Goal: Task Accomplishment & Management: Use online tool/utility

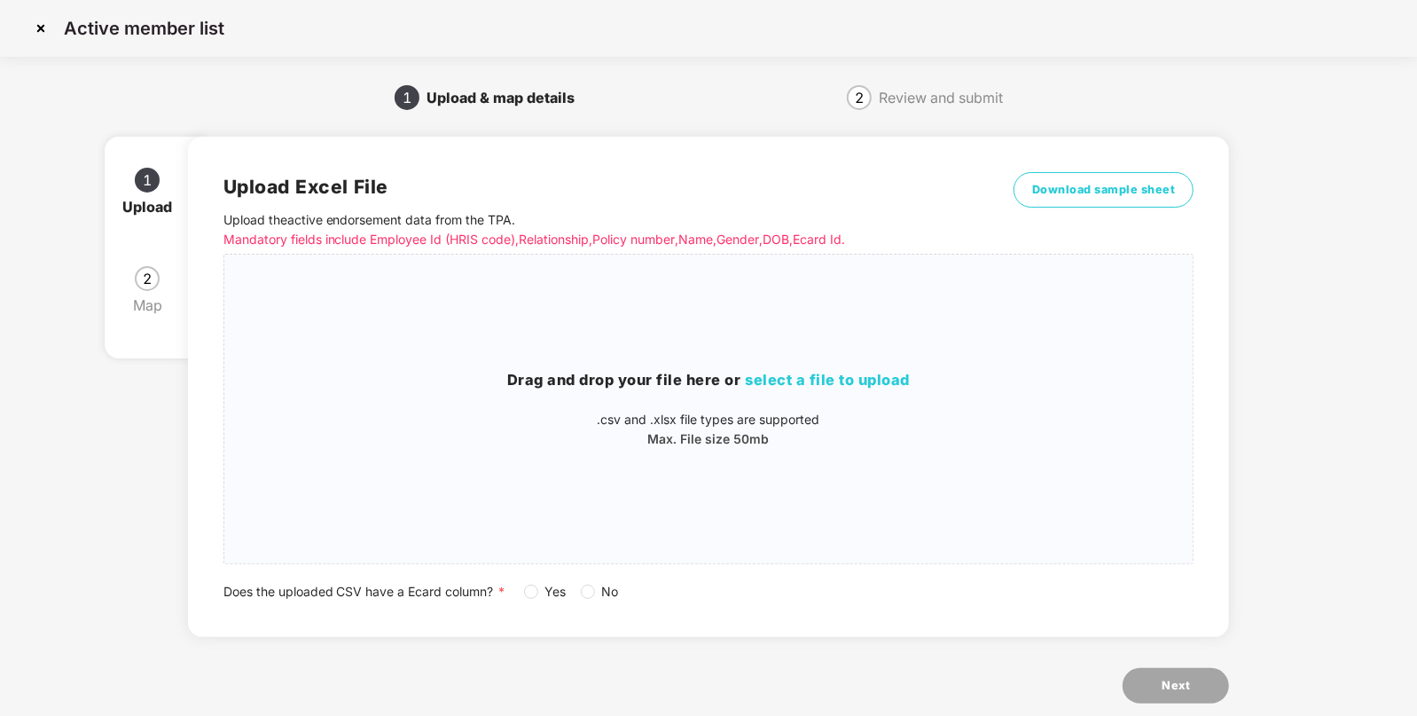
click at [43, 34] on img at bounding box center [41, 28] width 28 height 28
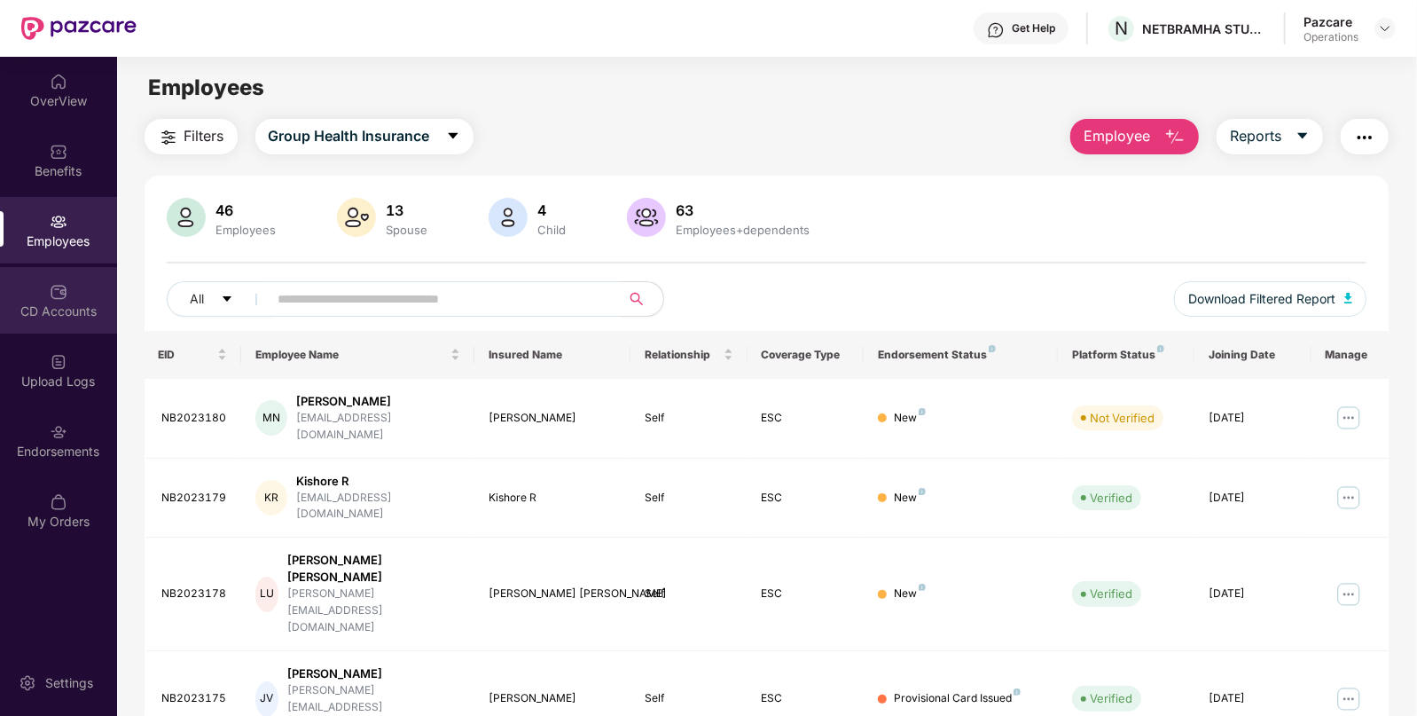
click at [74, 302] on div "CD Accounts" at bounding box center [58, 311] width 117 height 18
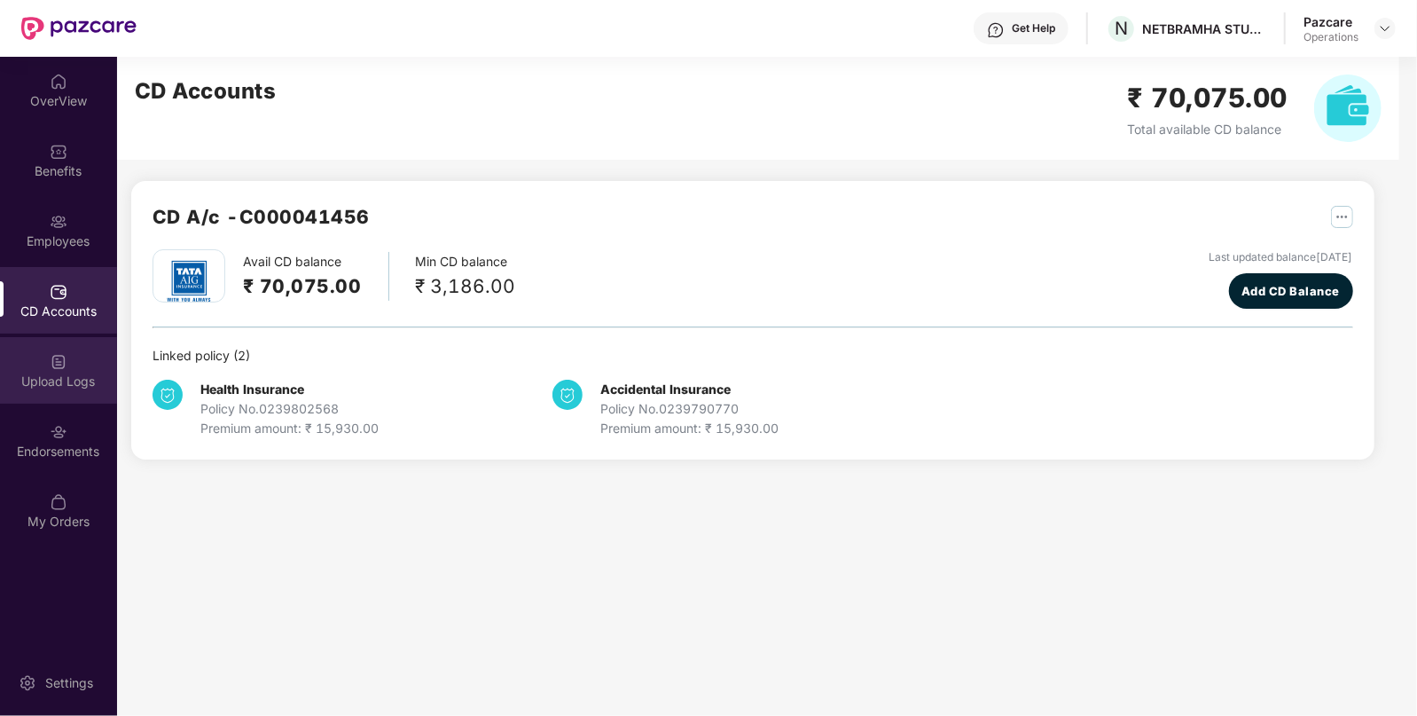
click at [65, 368] on img at bounding box center [59, 362] width 18 height 18
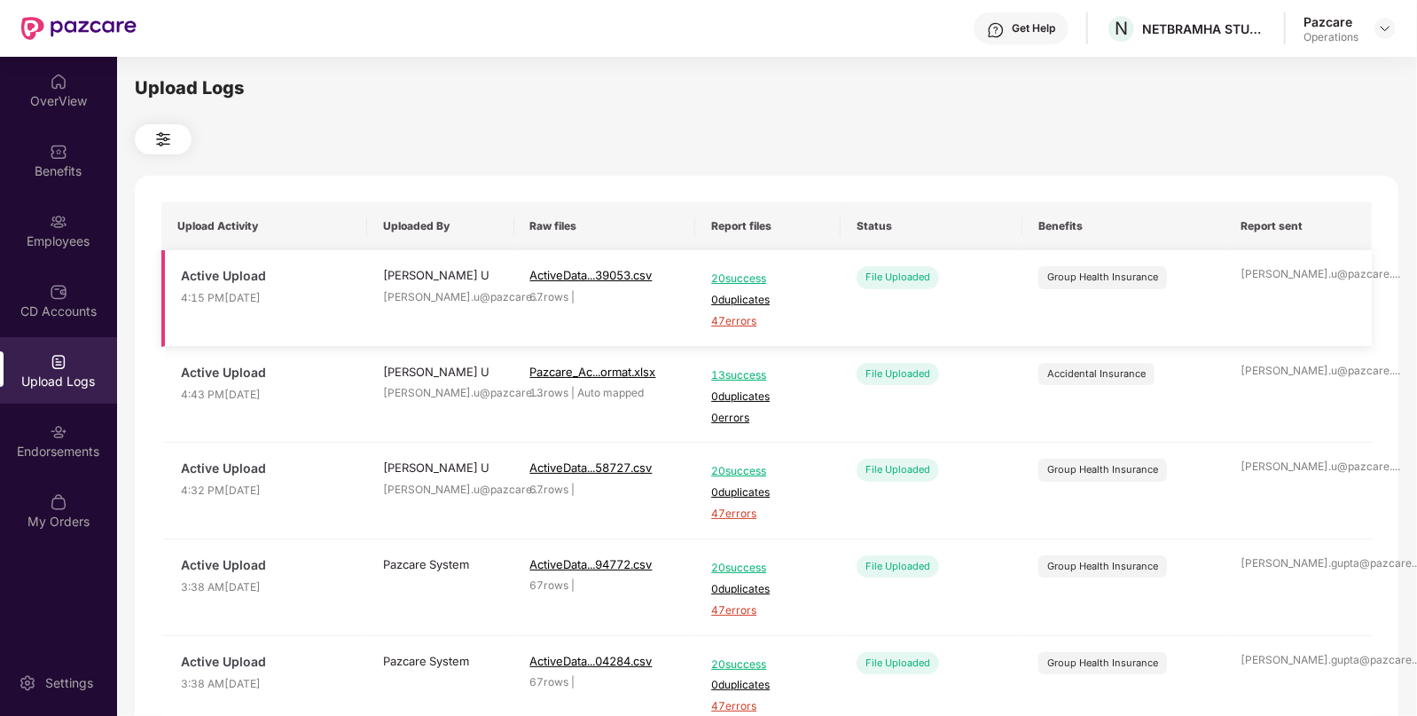
click at [721, 326] on span "47 errors" at bounding box center [768, 321] width 114 height 17
click at [1388, 29] on img at bounding box center [1385, 28] width 14 height 14
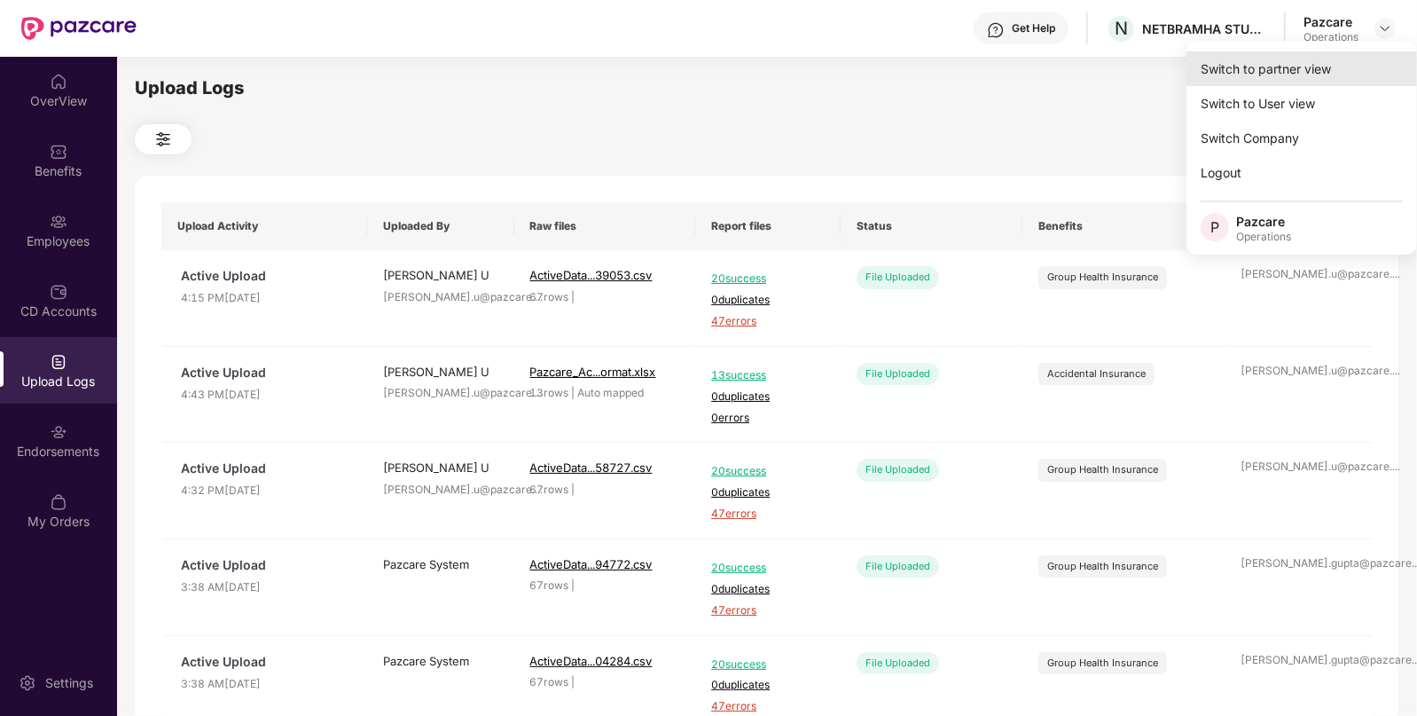
click at [1256, 75] on div "Switch to partner view" at bounding box center [1302, 68] width 231 height 35
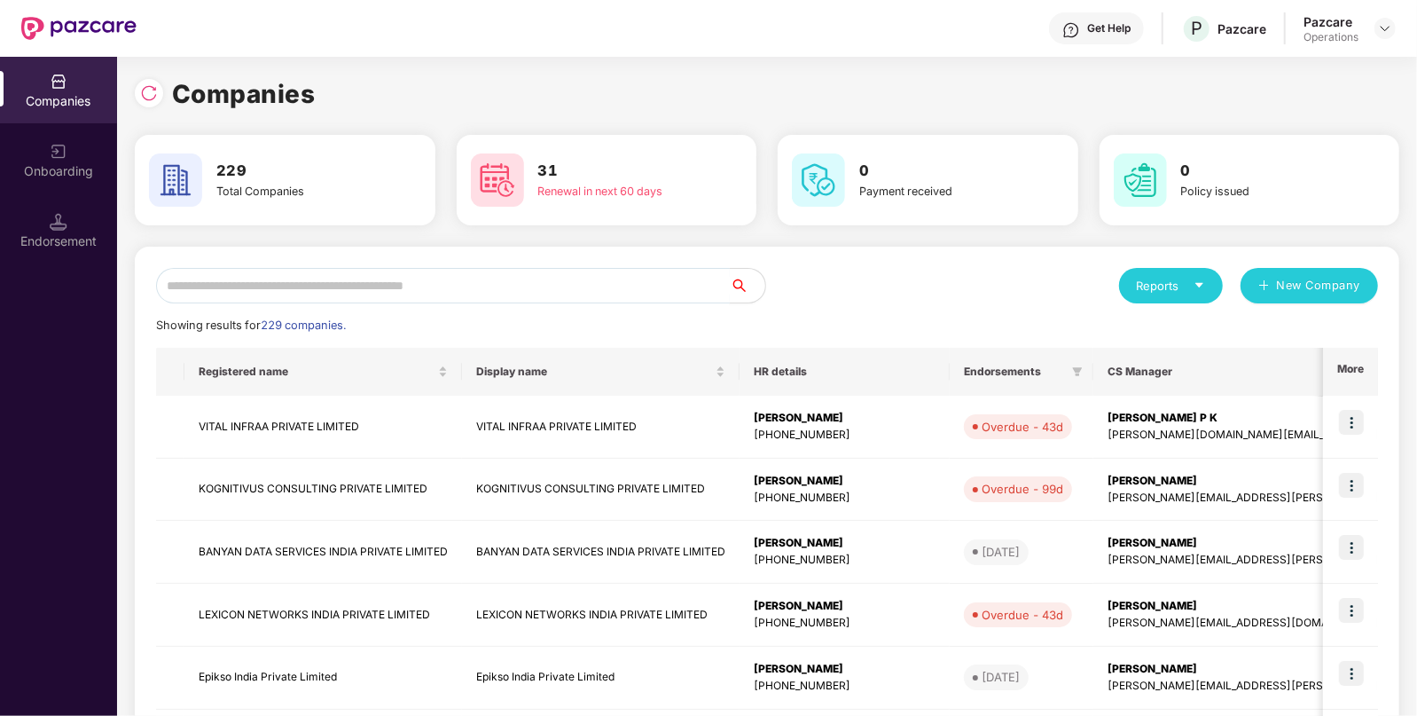
click at [599, 279] on input "text" at bounding box center [443, 285] width 574 height 35
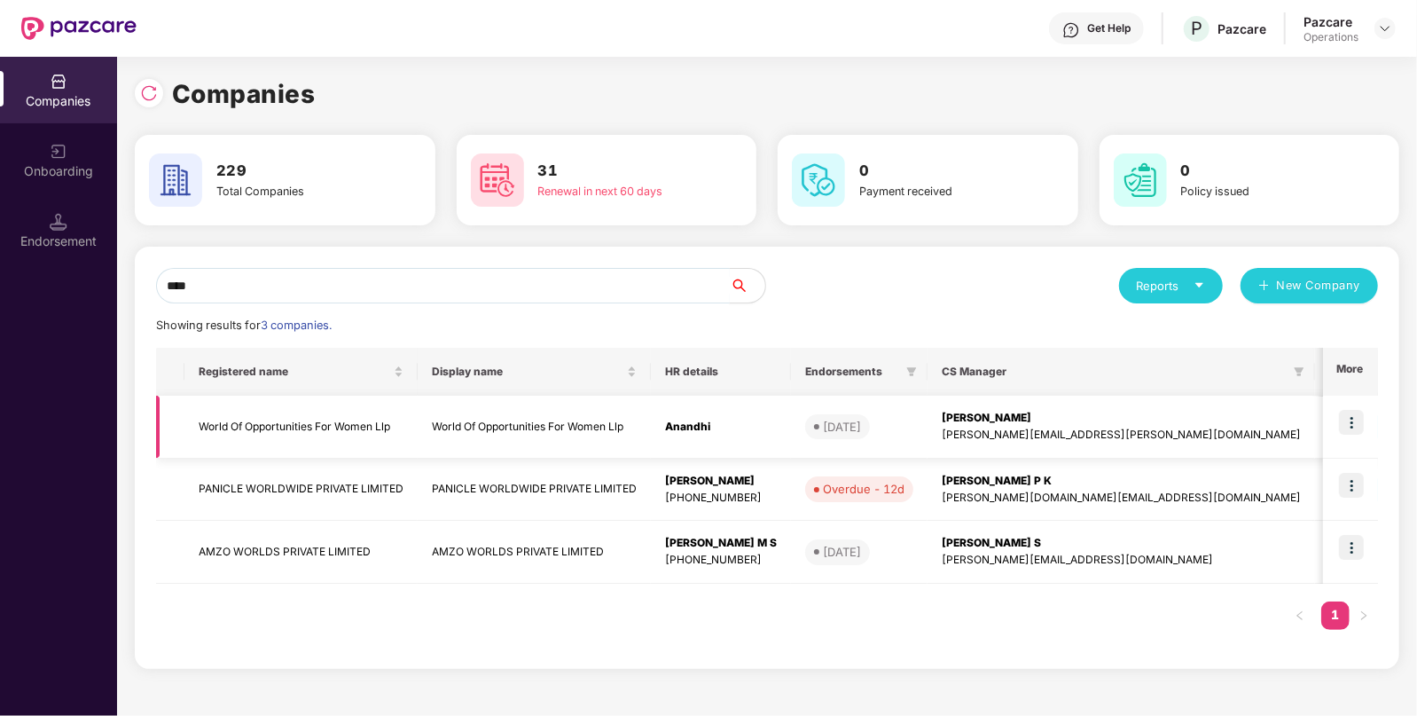
type input "****"
click at [334, 420] on td "World Of Opportunities For Women Llp" at bounding box center [300, 427] width 233 height 63
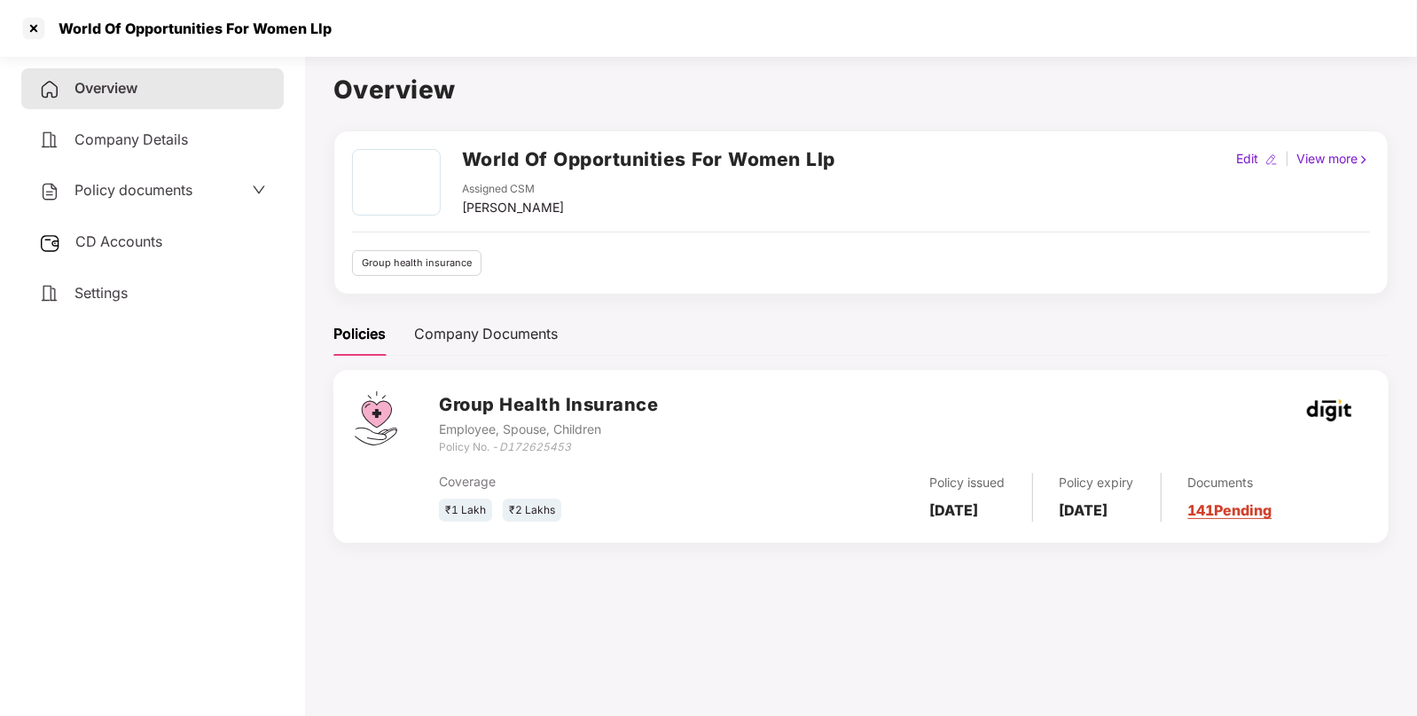
click at [134, 232] on div "CD Accounts" at bounding box center [152, 242] width 263 height 41
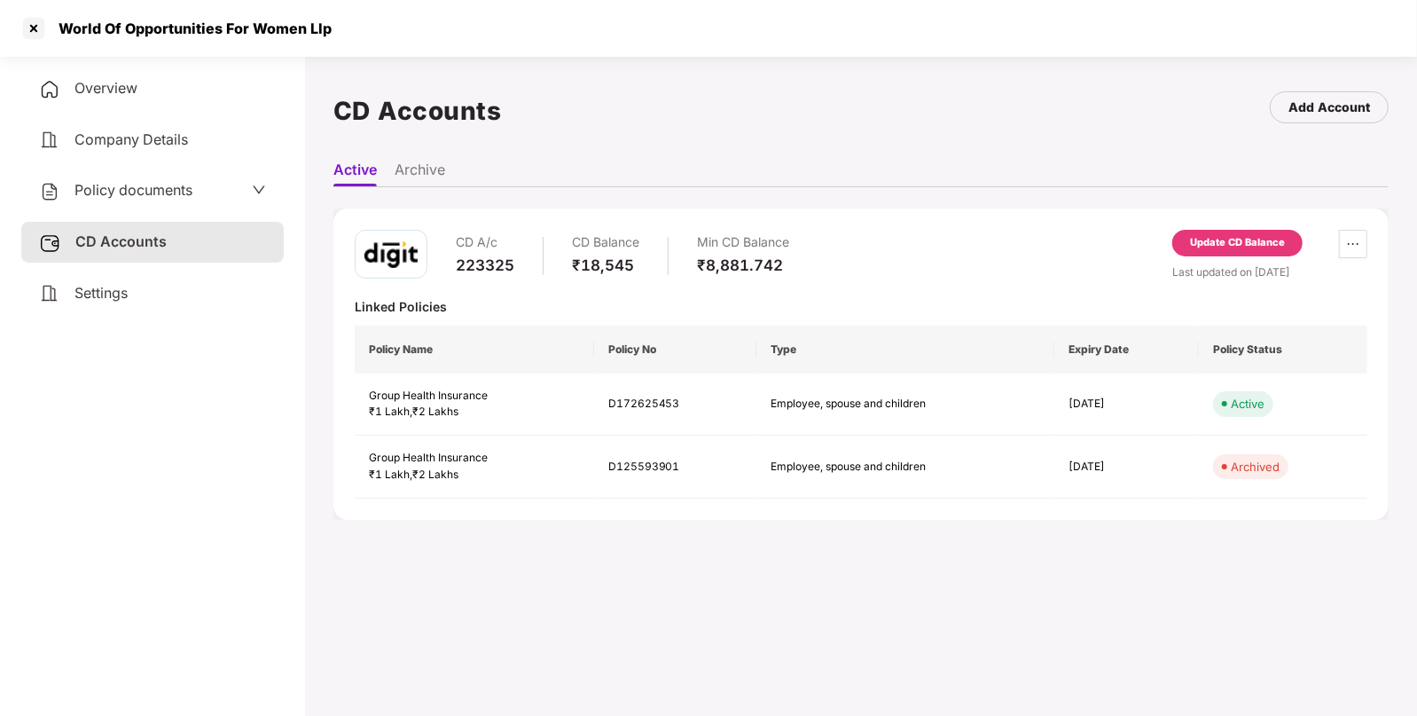
click at [217, 193] on div "Policy documents" at bounding box center [152, 190] width 227 height 23
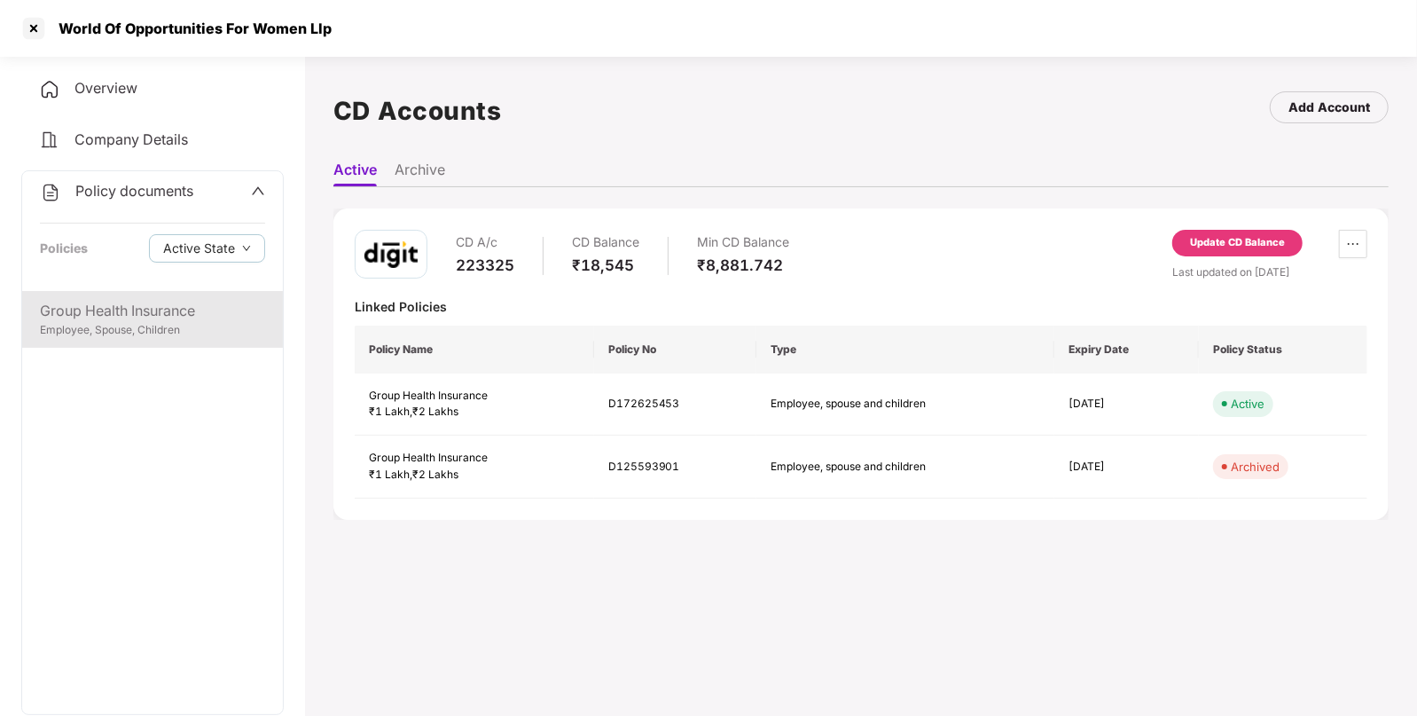
click at [161, 320] on div "Group Health Insurance" at bounding box center [152, 311] width 225 height 22
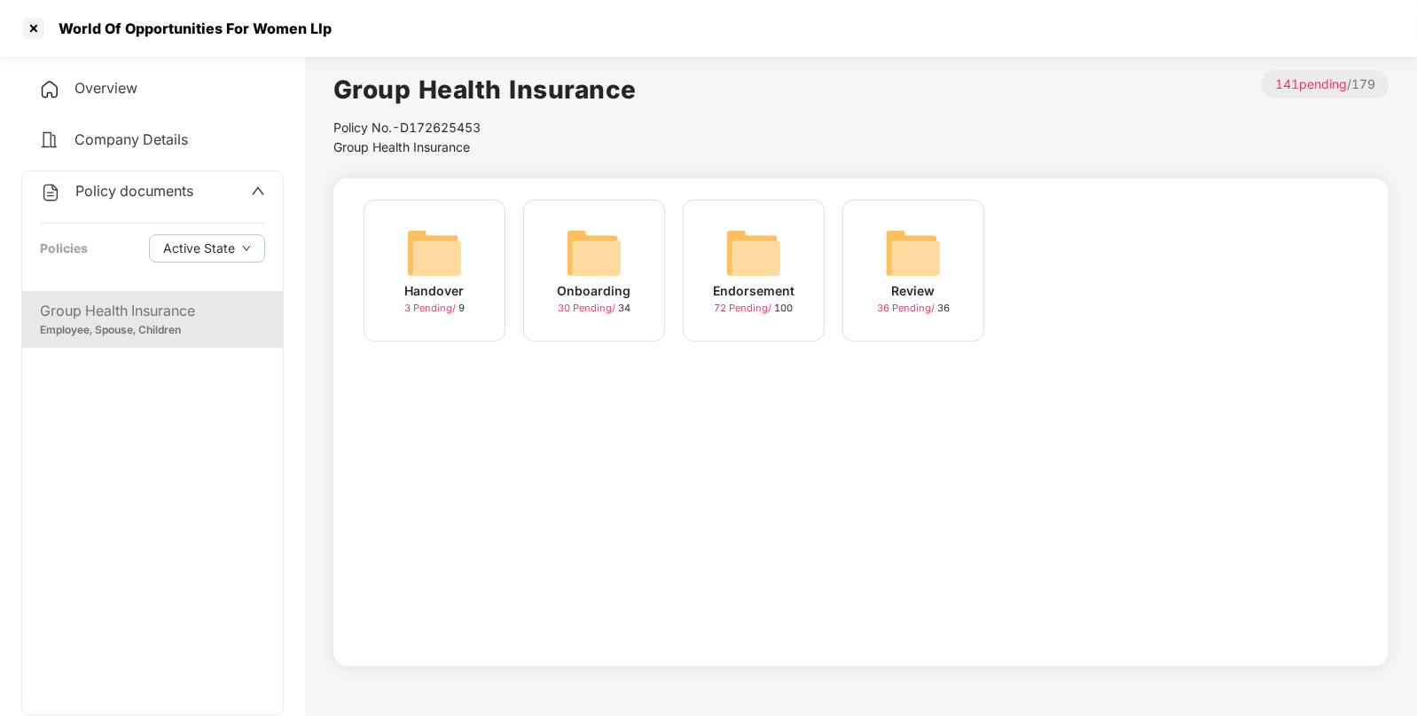
click at [778, 253] on img at bounding box center [754, 252] width 57 height 57
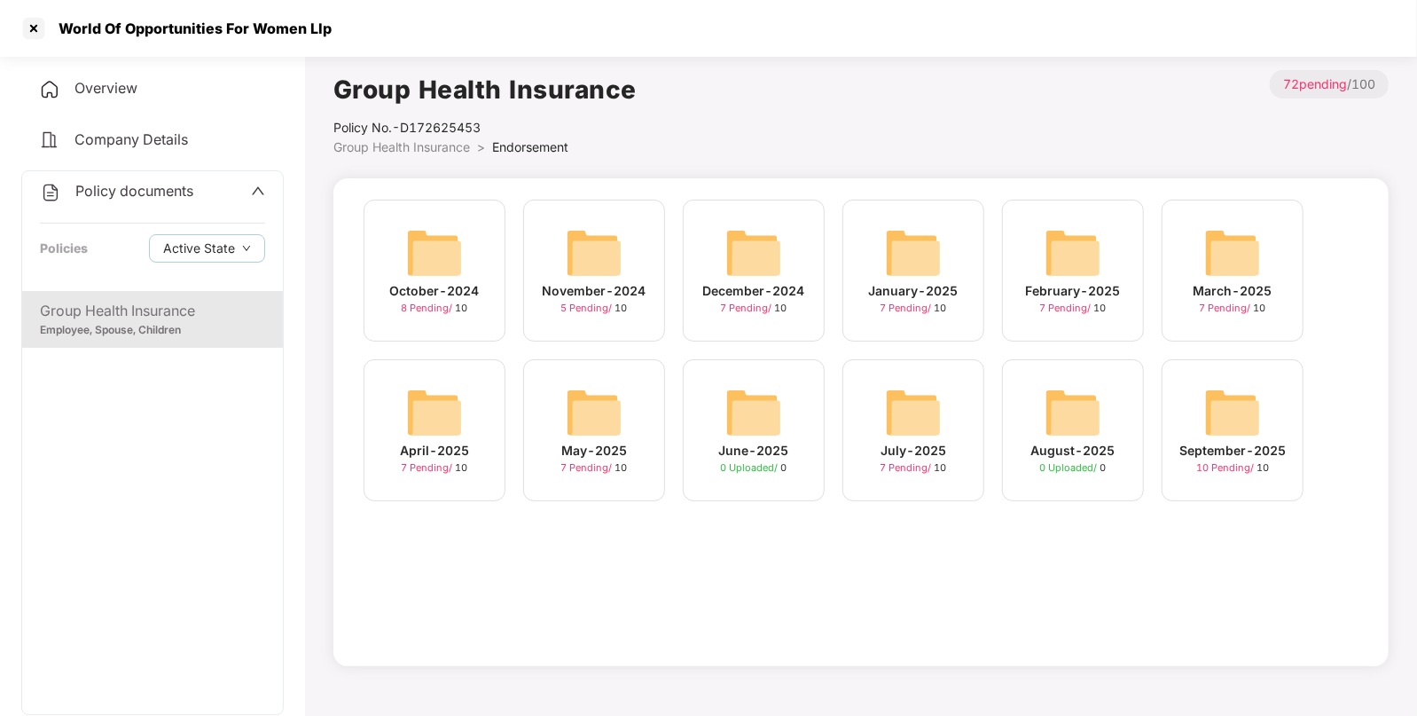
click at [1211, 379] on div "September-2025 10 Pending / 10" at bounding box center [1233, 430] width 142 height 142
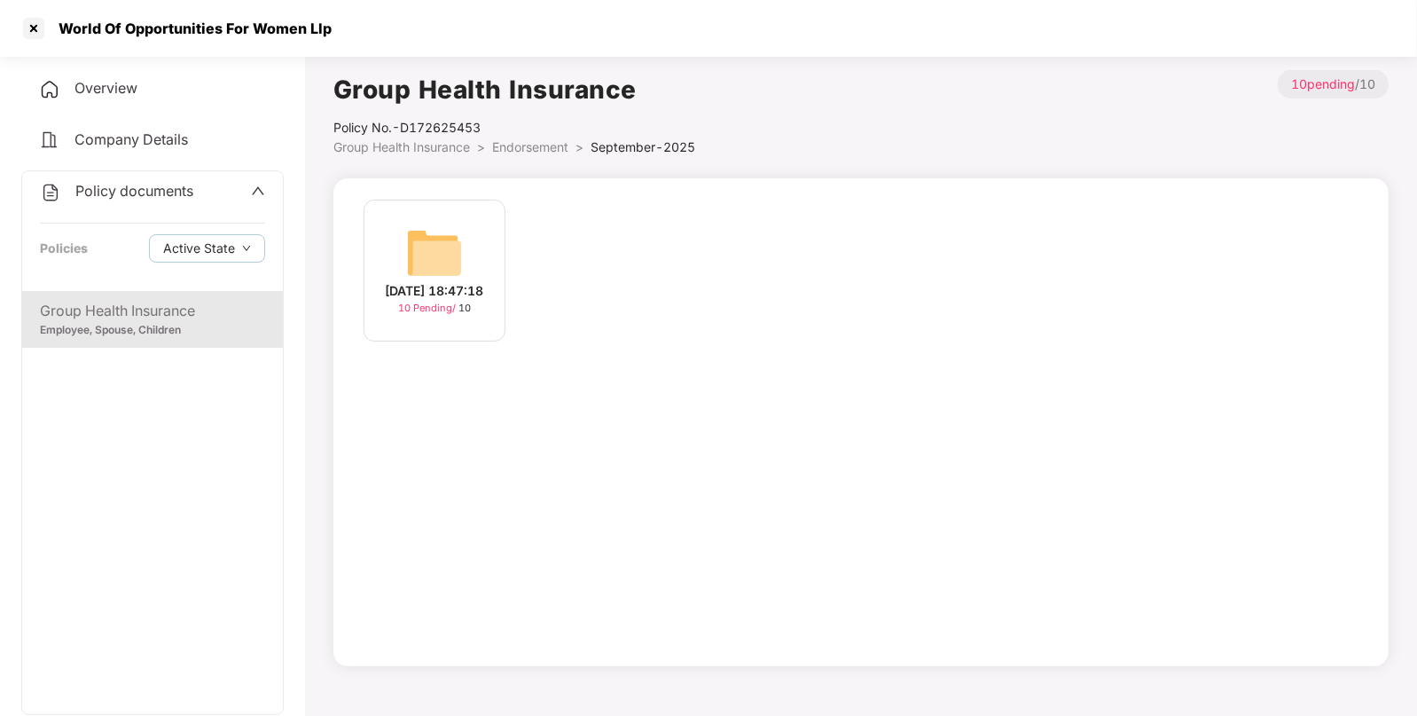
click at [443, 267] on img at bounding box center [434, 252] width 57 height 57
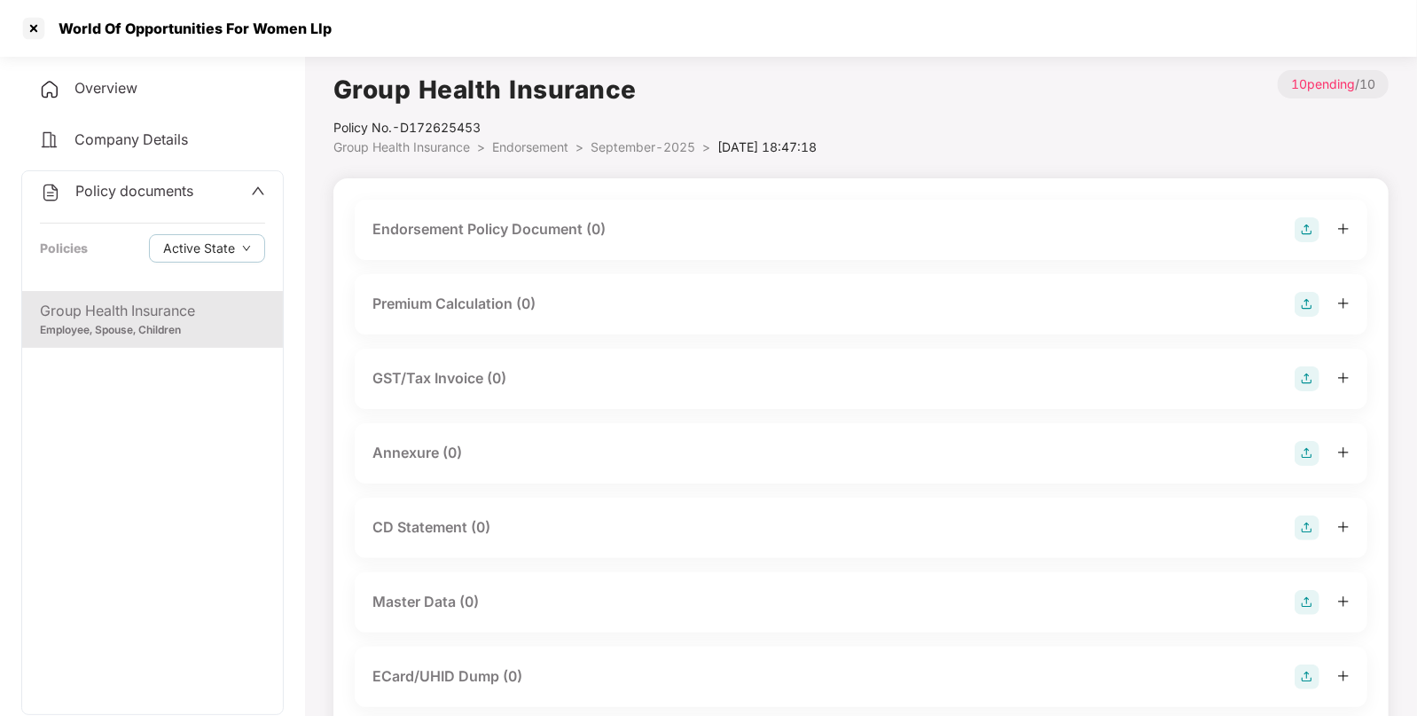
click at [1310, 226] on img at bounding box center [1307, 229] width 25 height 25
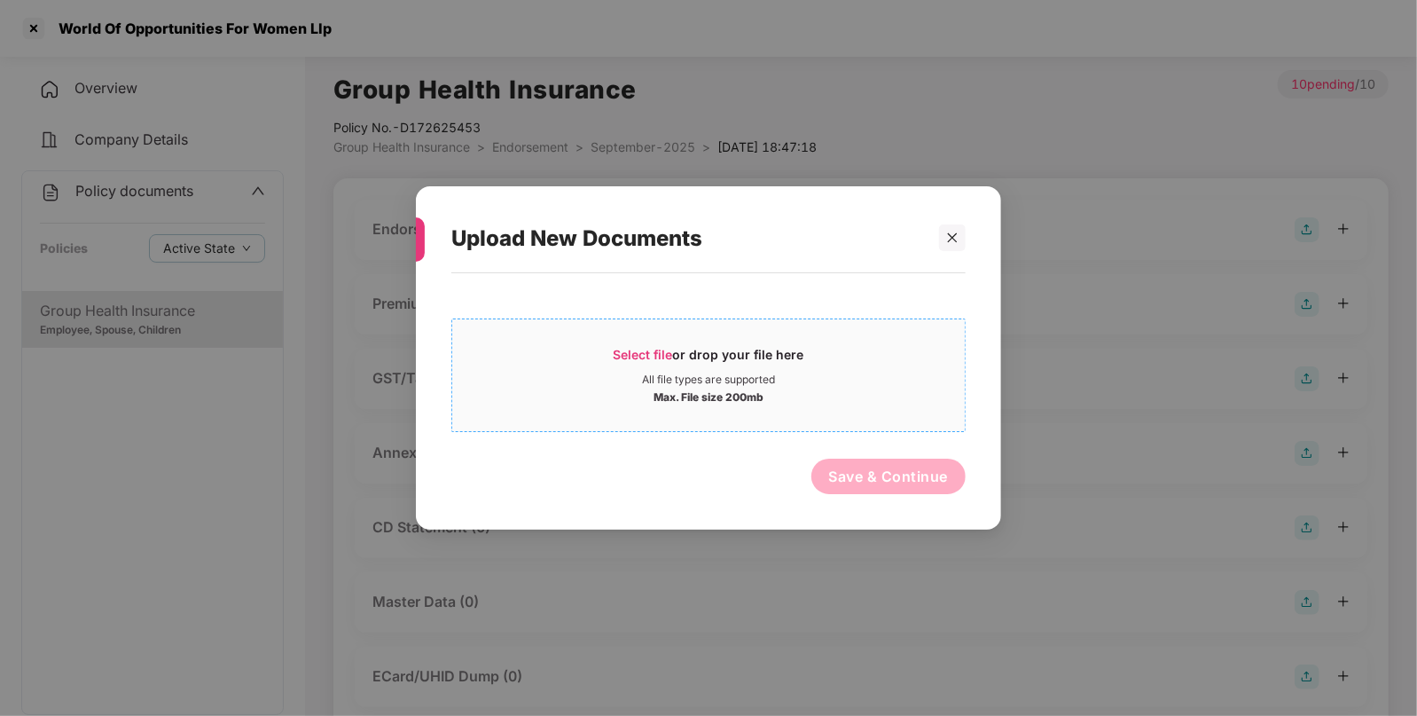
click at [639, 355] on span "Select file" at bounding box center [643, 354] width 59 height 15
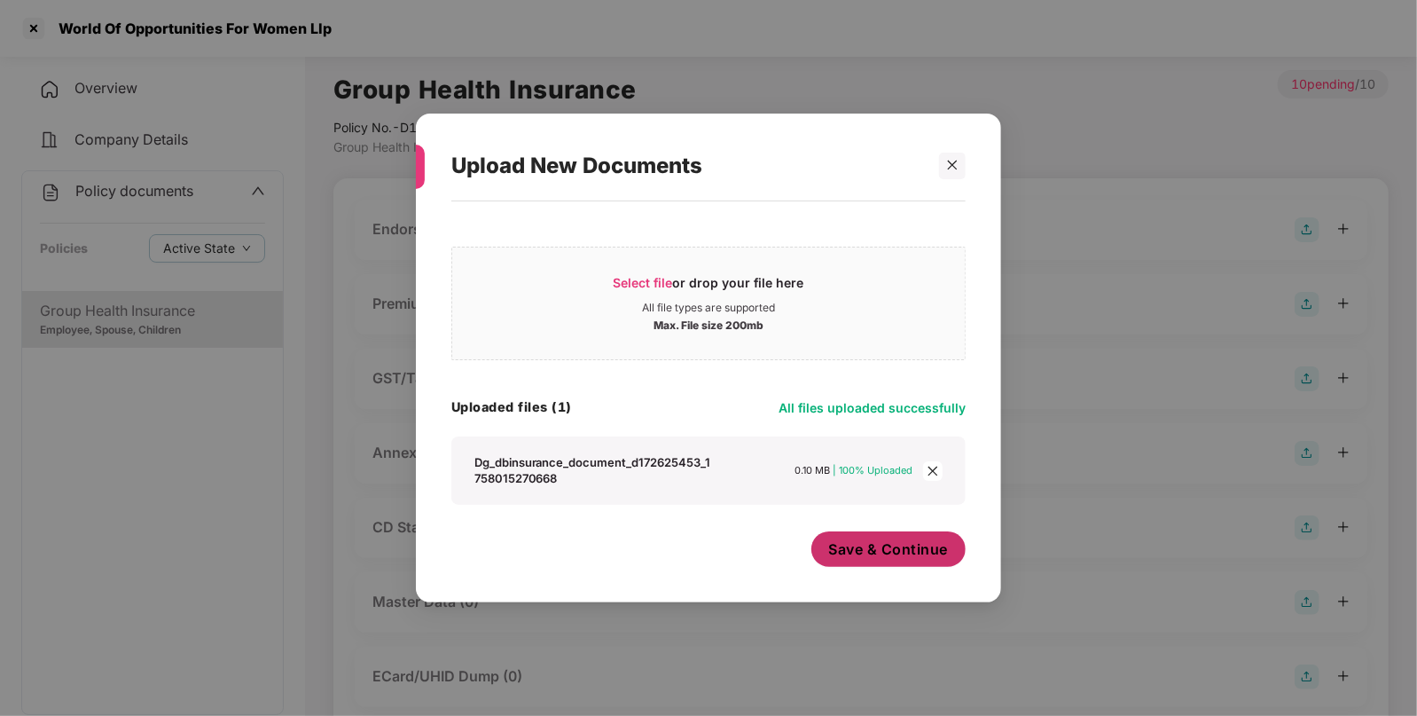
click at [887, 552] on span "Save & Continue" at bounding box center [889, 549] width 120 height 20
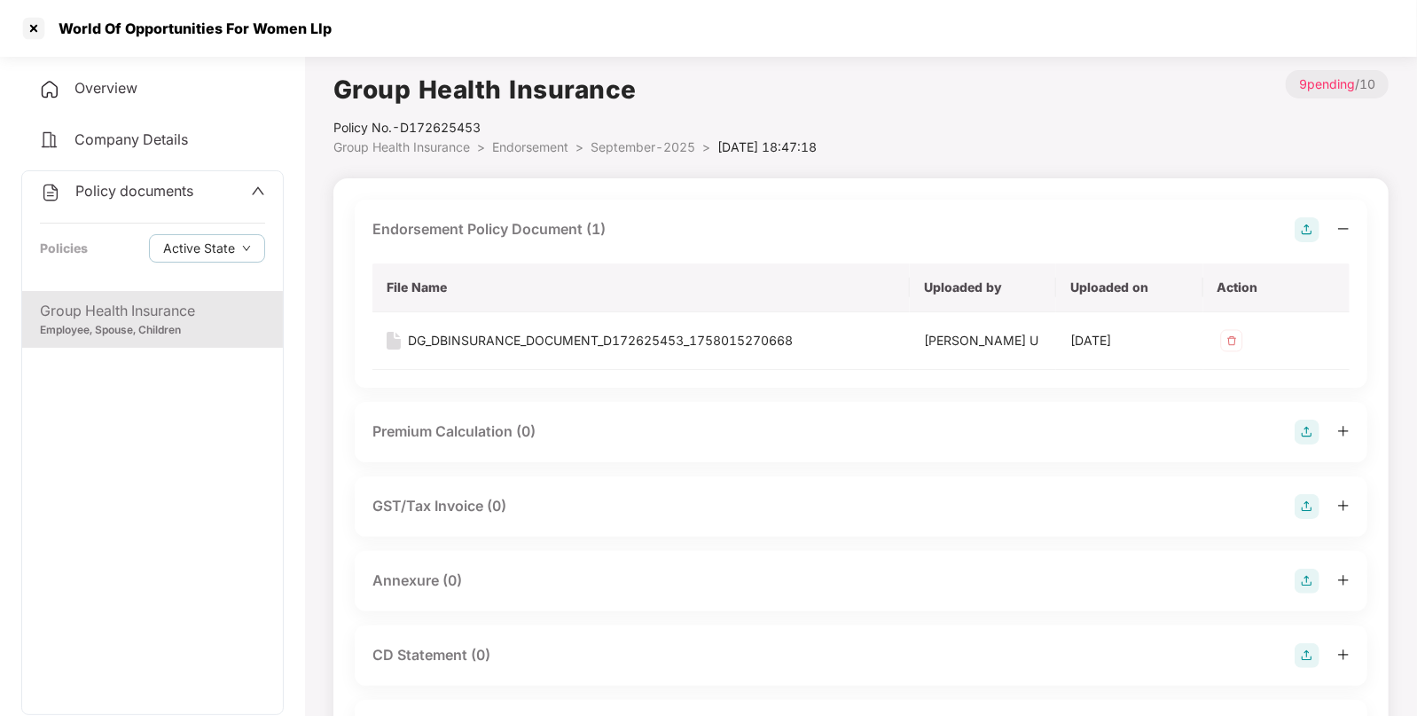
scroll to position [129, 0]
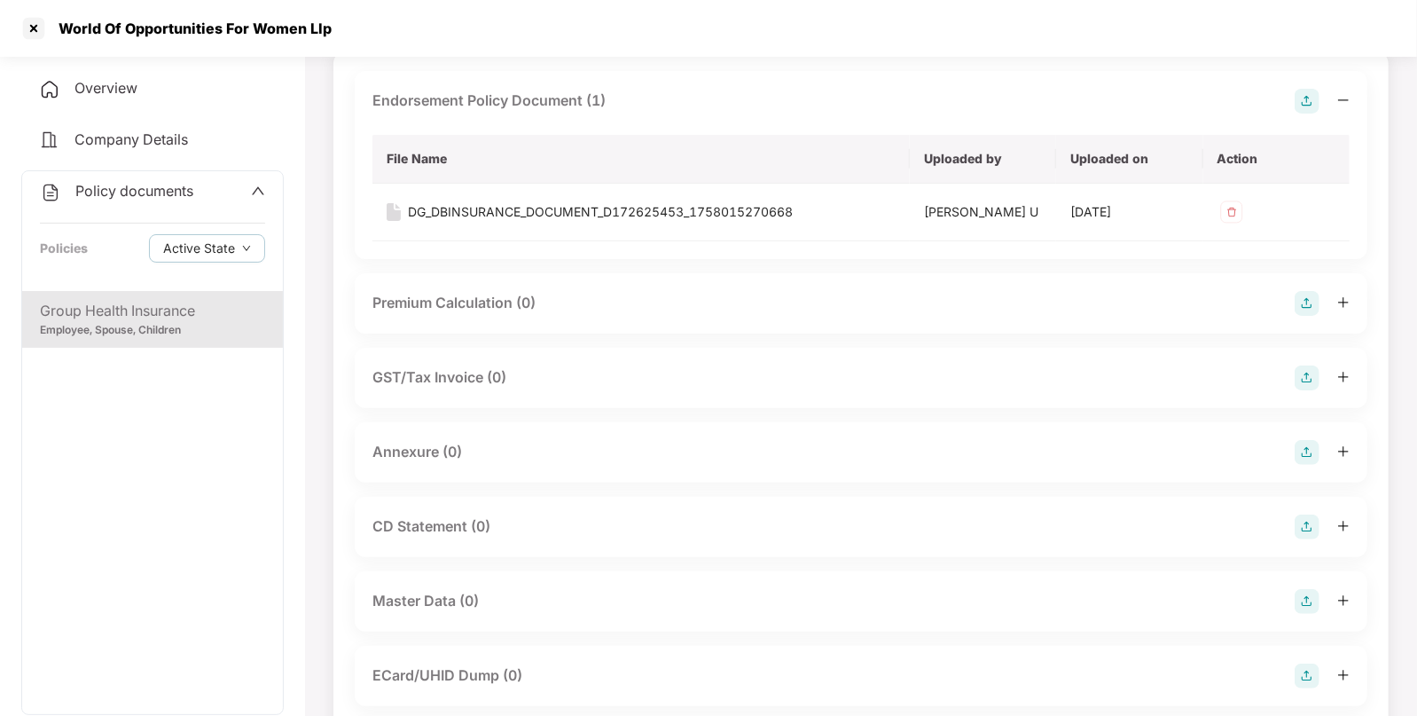
click at [1297, 459] on img at bounding box center [1307, 452] width 25 height 25
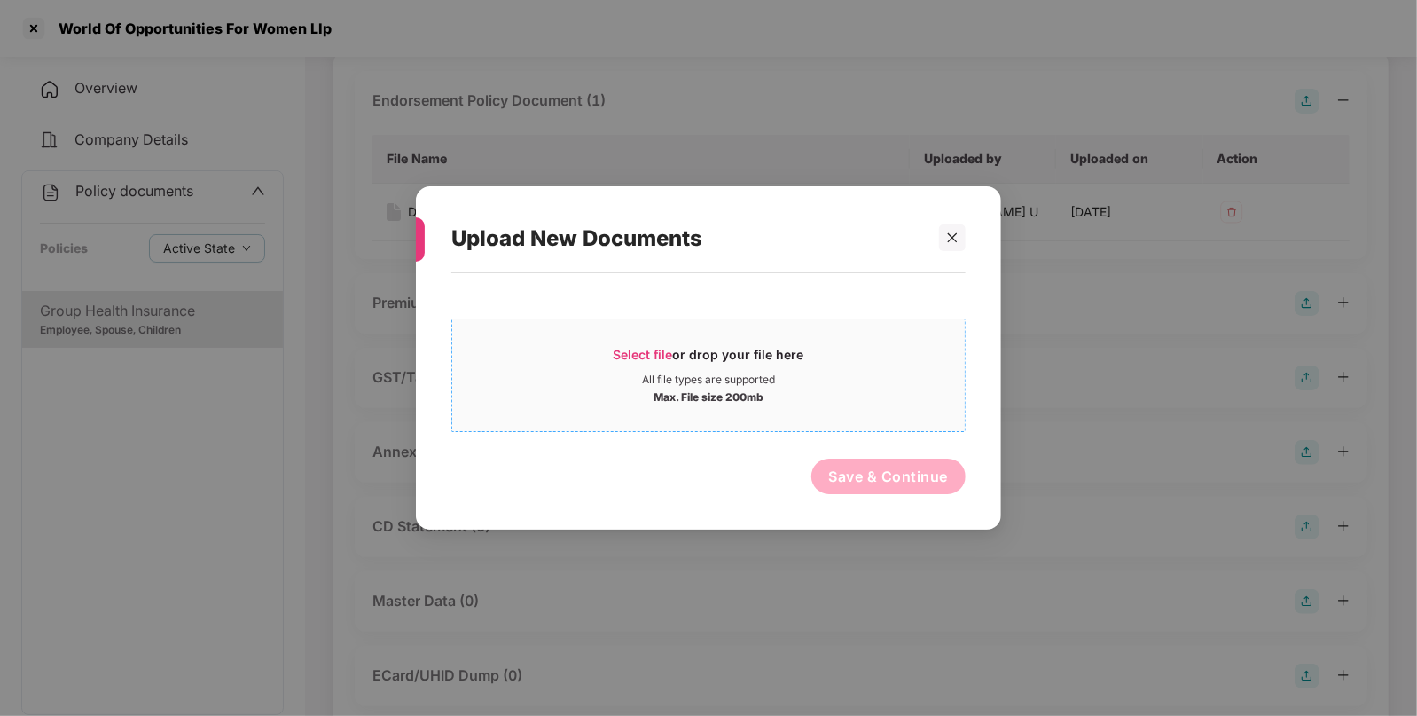
click at [653, 355] on span "Select file" at bounding box center [643, 354] width 59 height 15
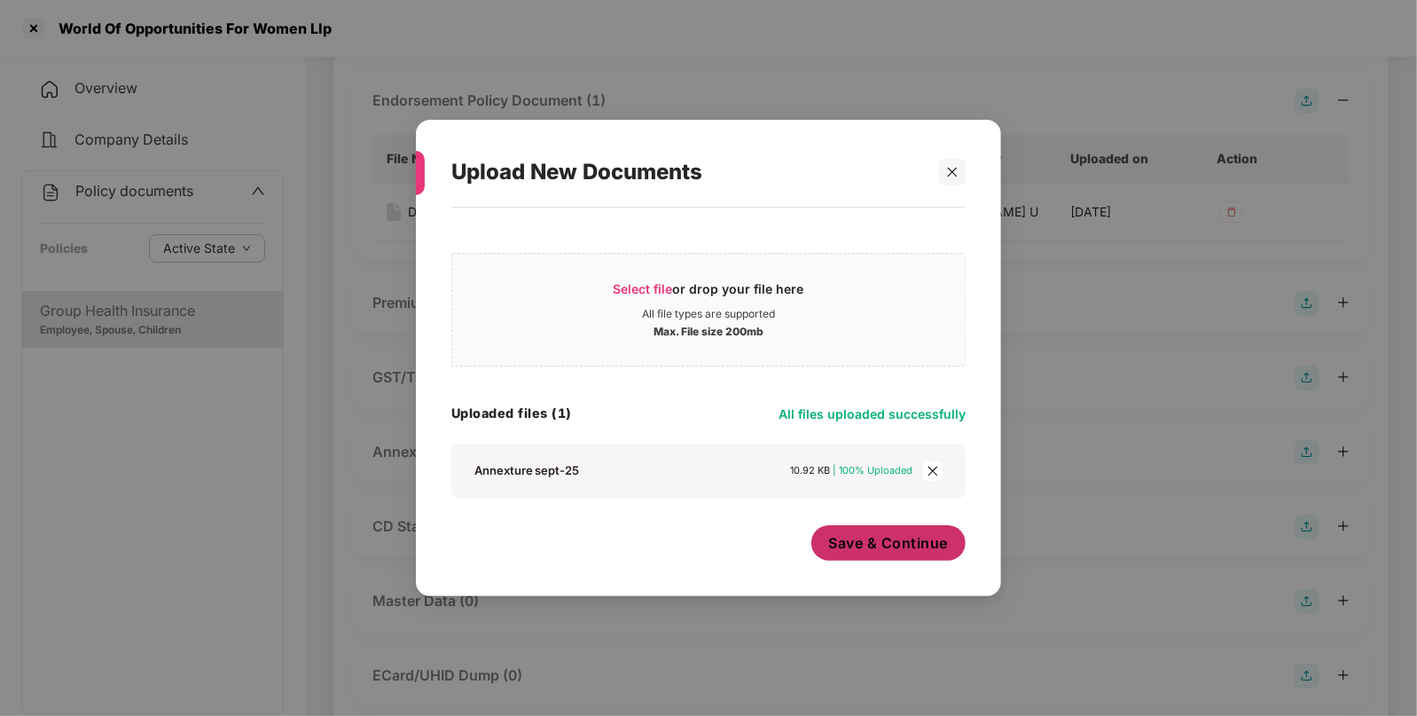
click at [856, 545] on span "Save & Continue" at bounding box center [889, 543] width 120 height 20
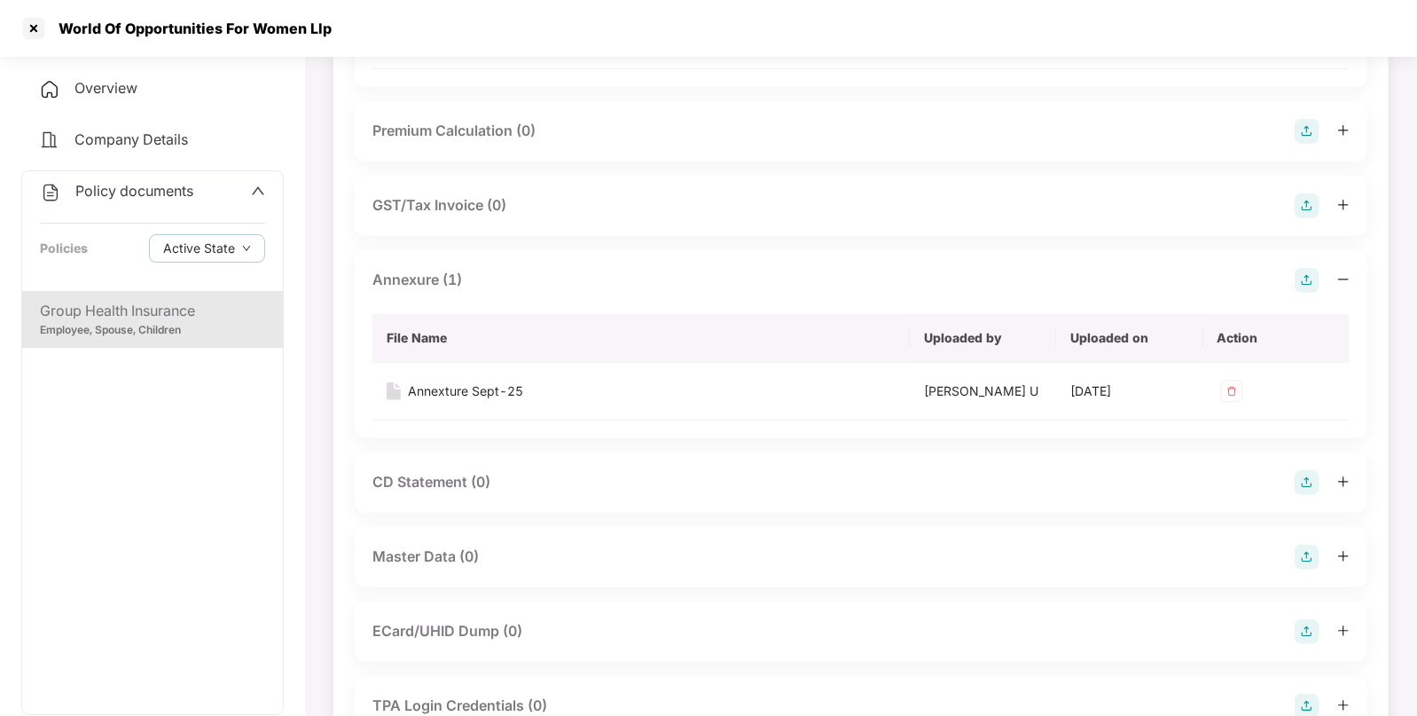
scroll to position [456, 0]
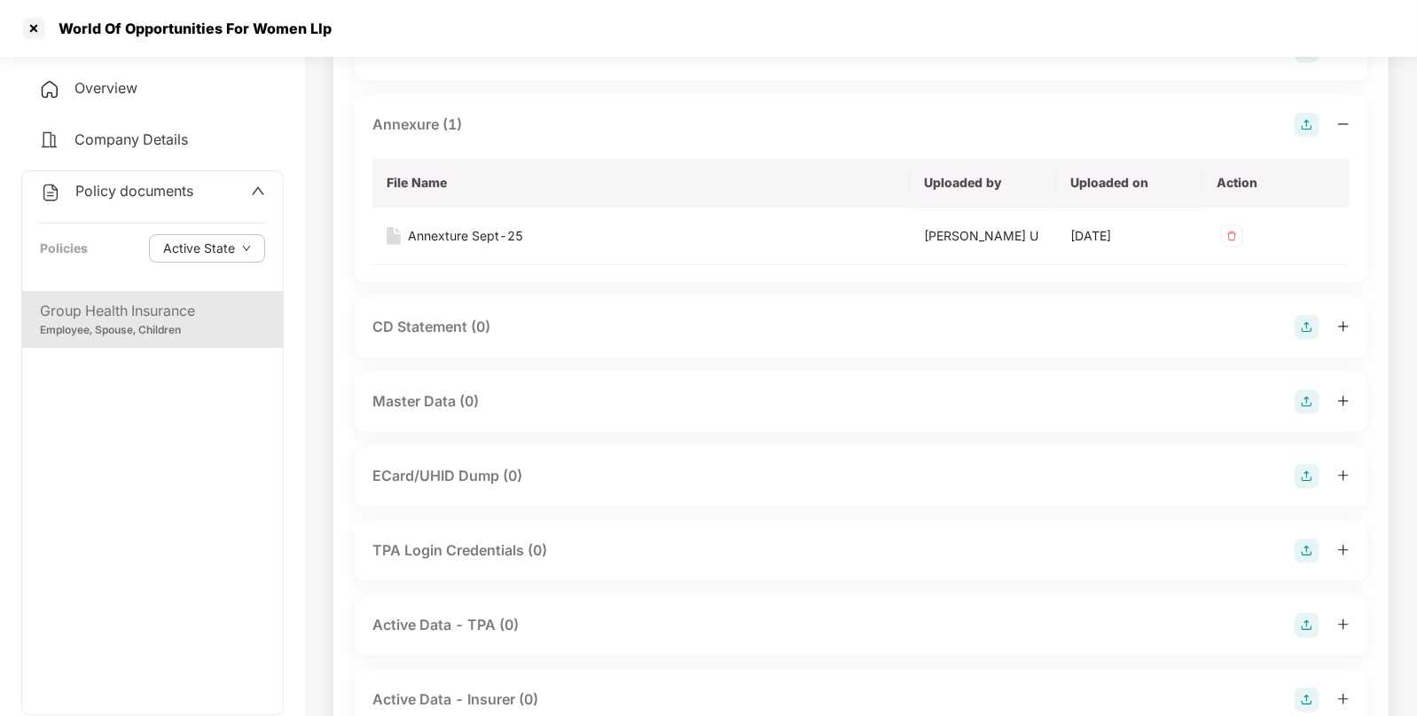
click at [1302, 393] on img at bounding box center [1307, 401] width 25 height 25
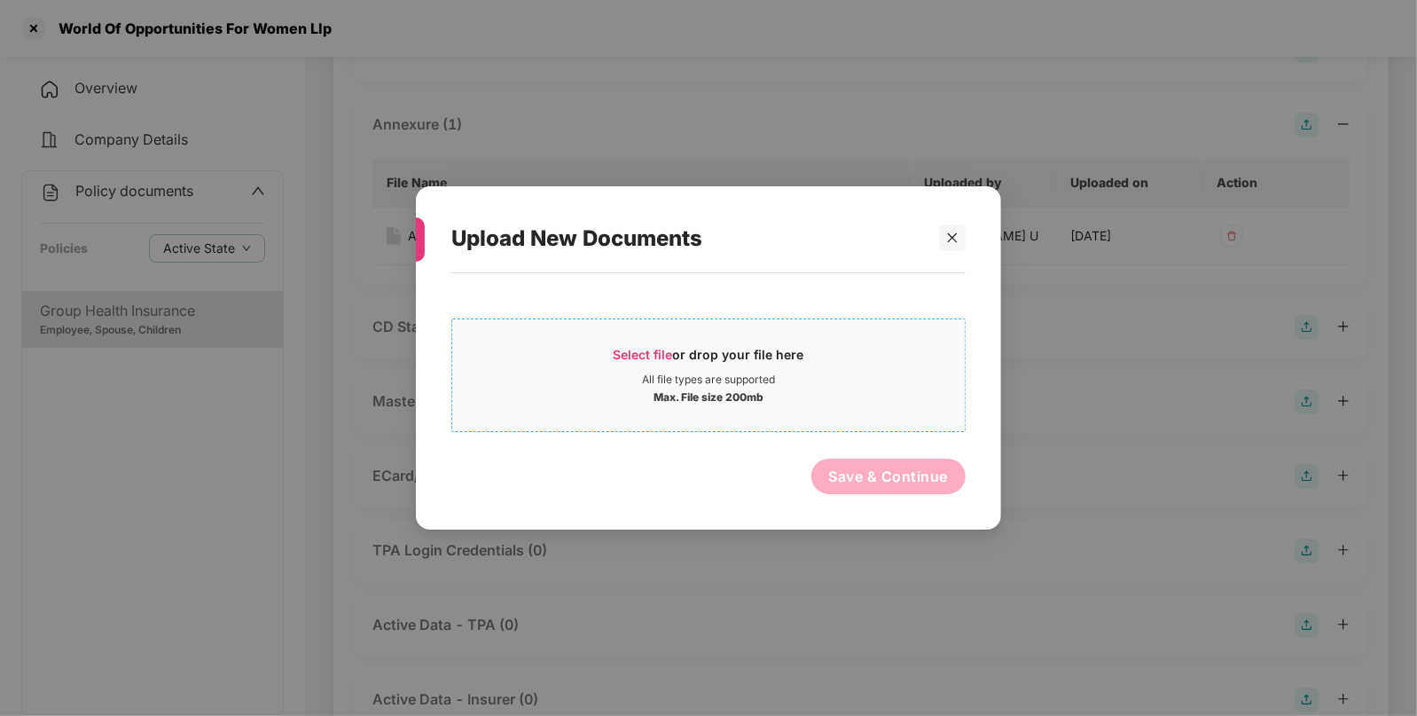
click at [616, 355] on span "Select file" at bounding box center [643, 354] width 59 height 15
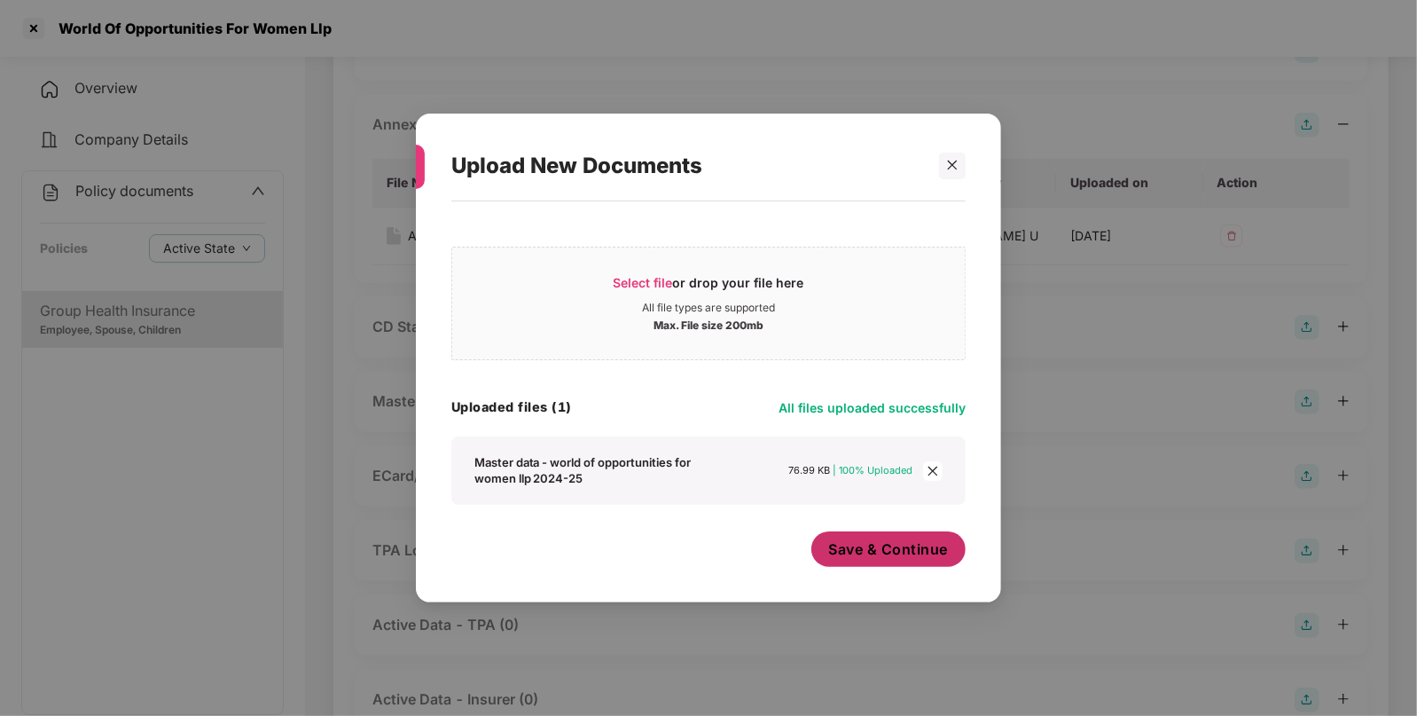
click at [865, 550] on span "Save & Continue" at bounding box center [889, 549] width 120 height 20
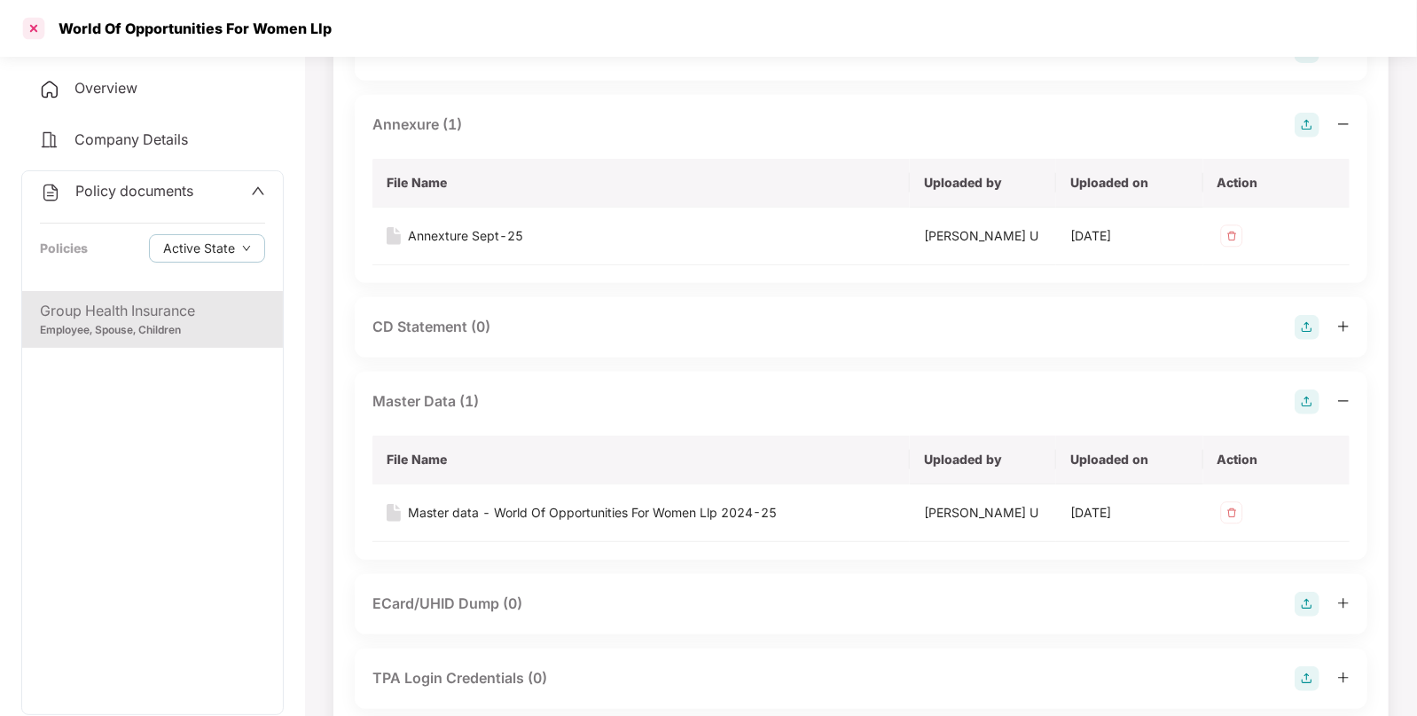
click at [35, 31] on div at bounding box center [34, 28] width 28 height 28
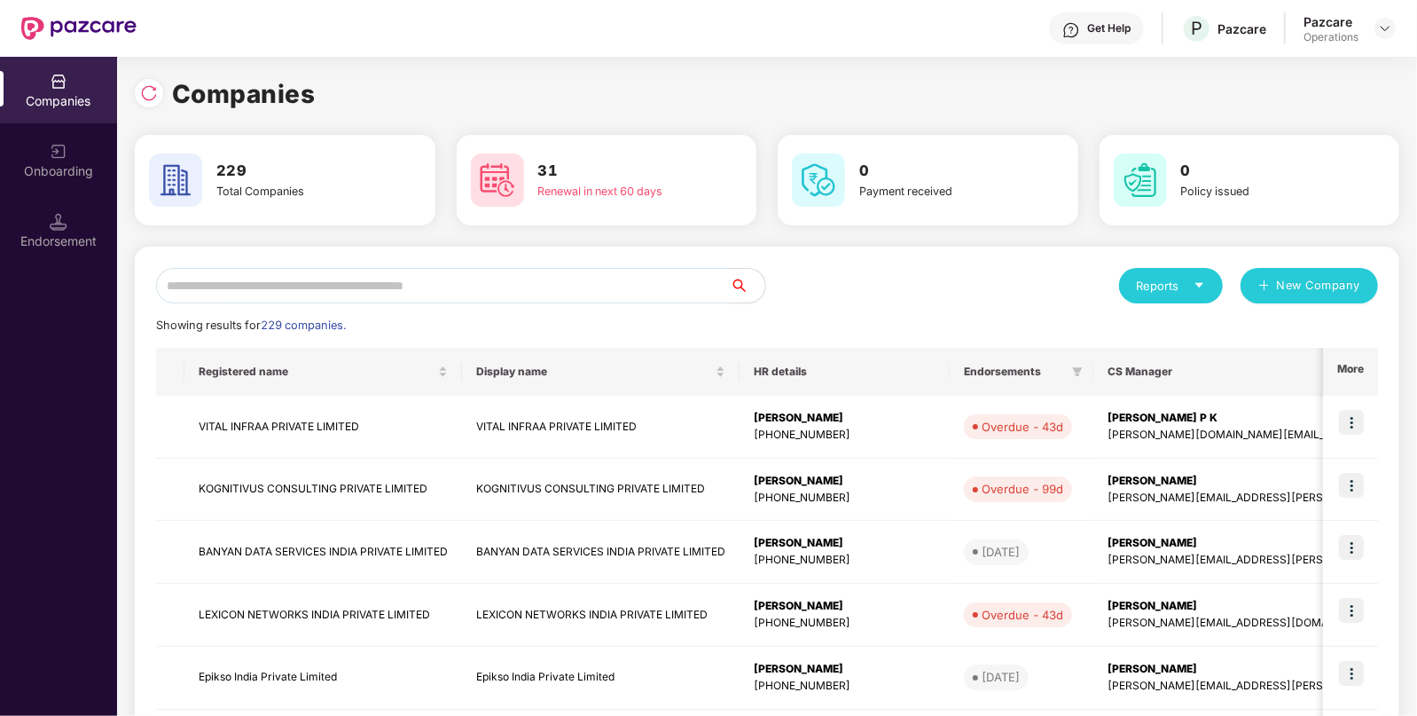
scroll to position [0, 0]
click at [420, 290] on input "text" at bounding box center [443, 285] width 574 height 35
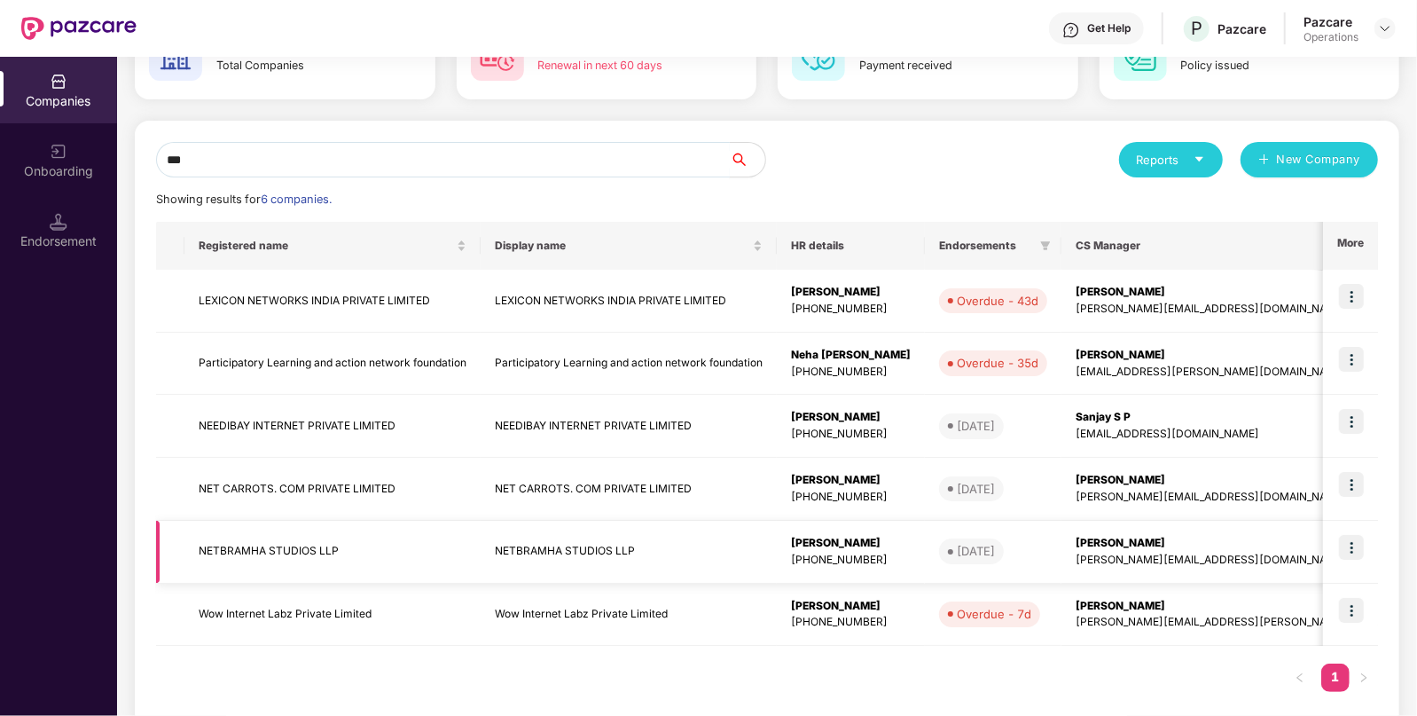
type input "***"
click at [1351, 538] on img at bounding box center [1351, 547] width 25 height 25
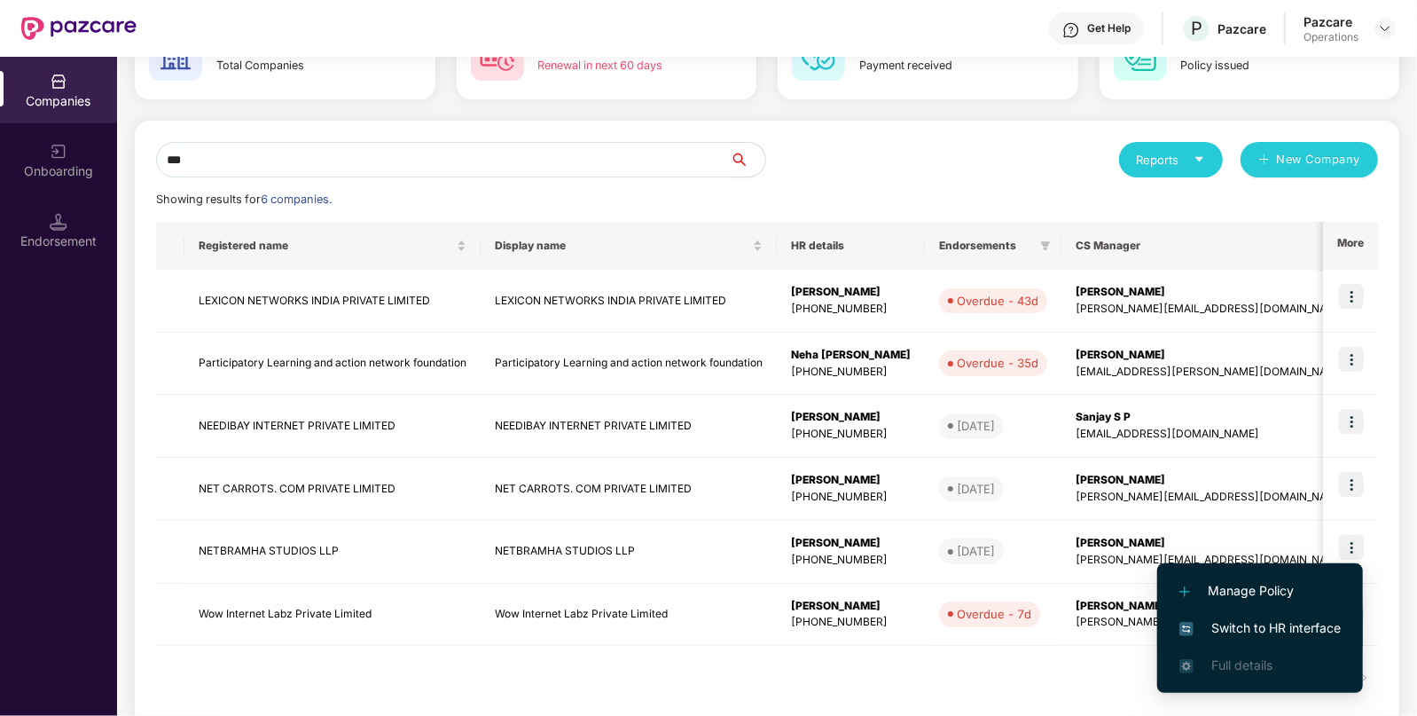
click at [1251, 622] on span "Switch to HR interface" at bounding box center [1260, 628] width 161 height 20
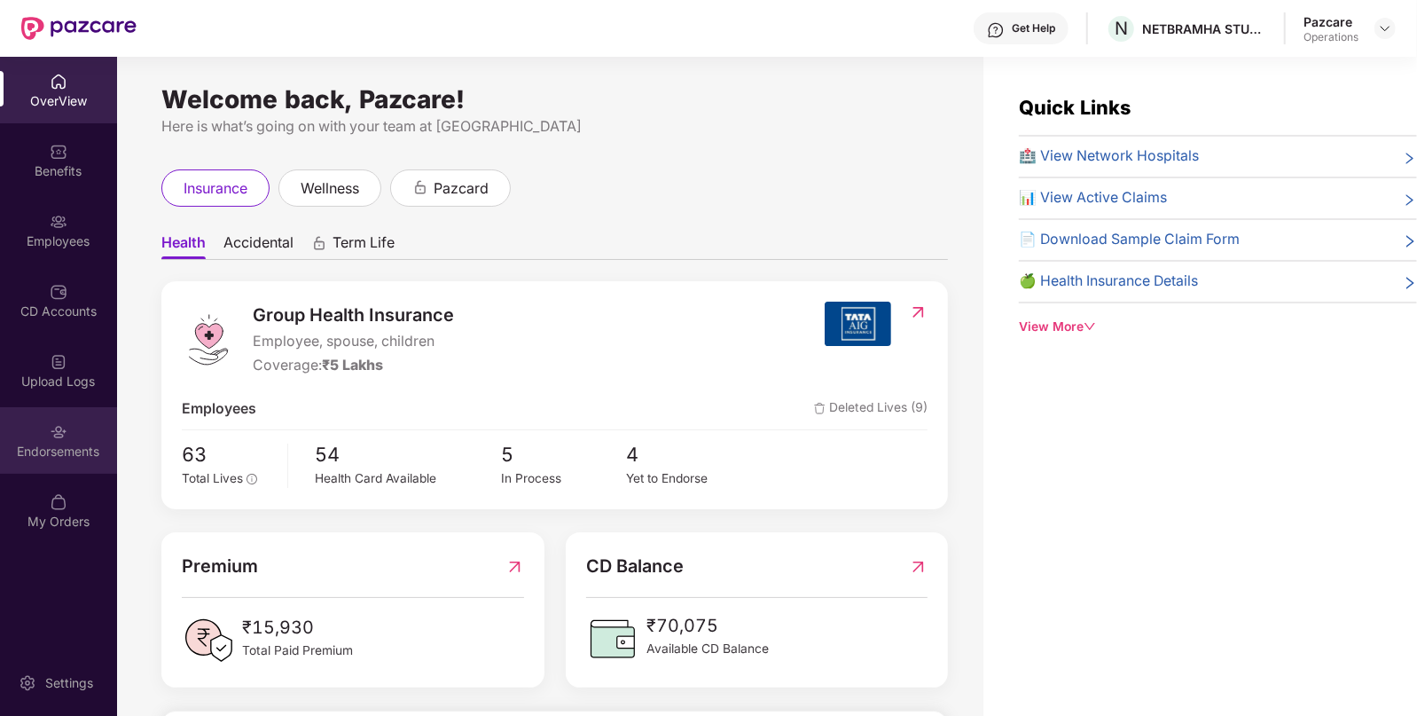
click at [75, 435] on div "Endorsements" at bounding box center [58, 440] width 117 height 67
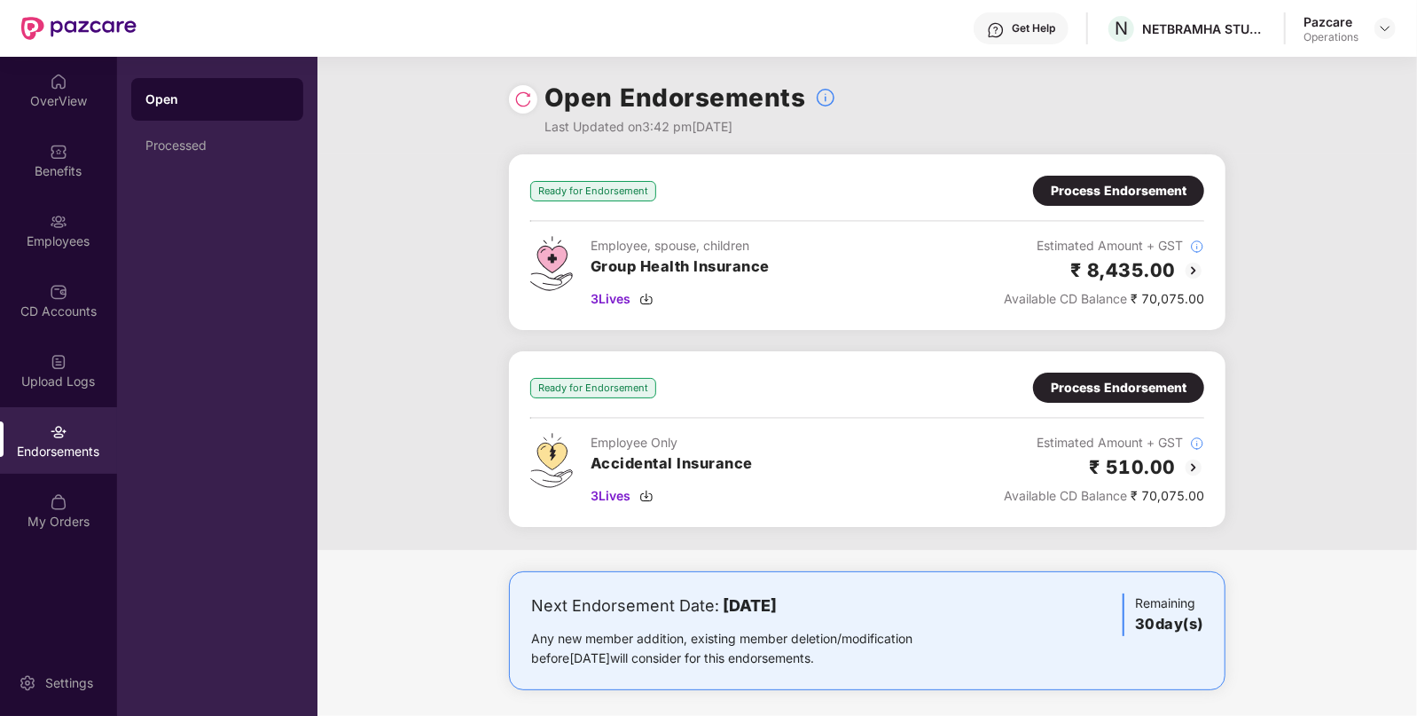
click at [519, 98] on img at bounding box center [523, 99] width 18 height 18
click at [1081, 194] on div "Process Endorsement" at bounding box center [1119, 191] width 136 height 20
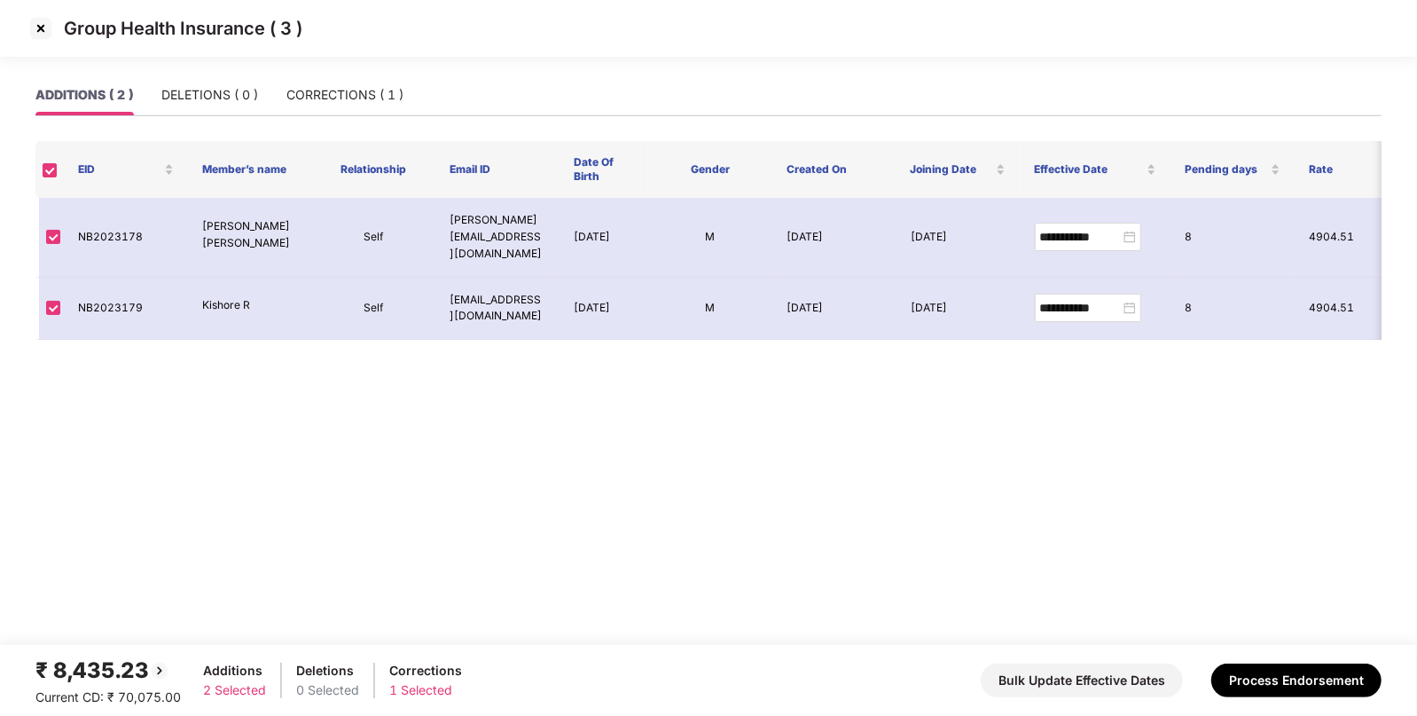
click at [35, 24] on img at bounding box center [41, 28] width 28 height 28
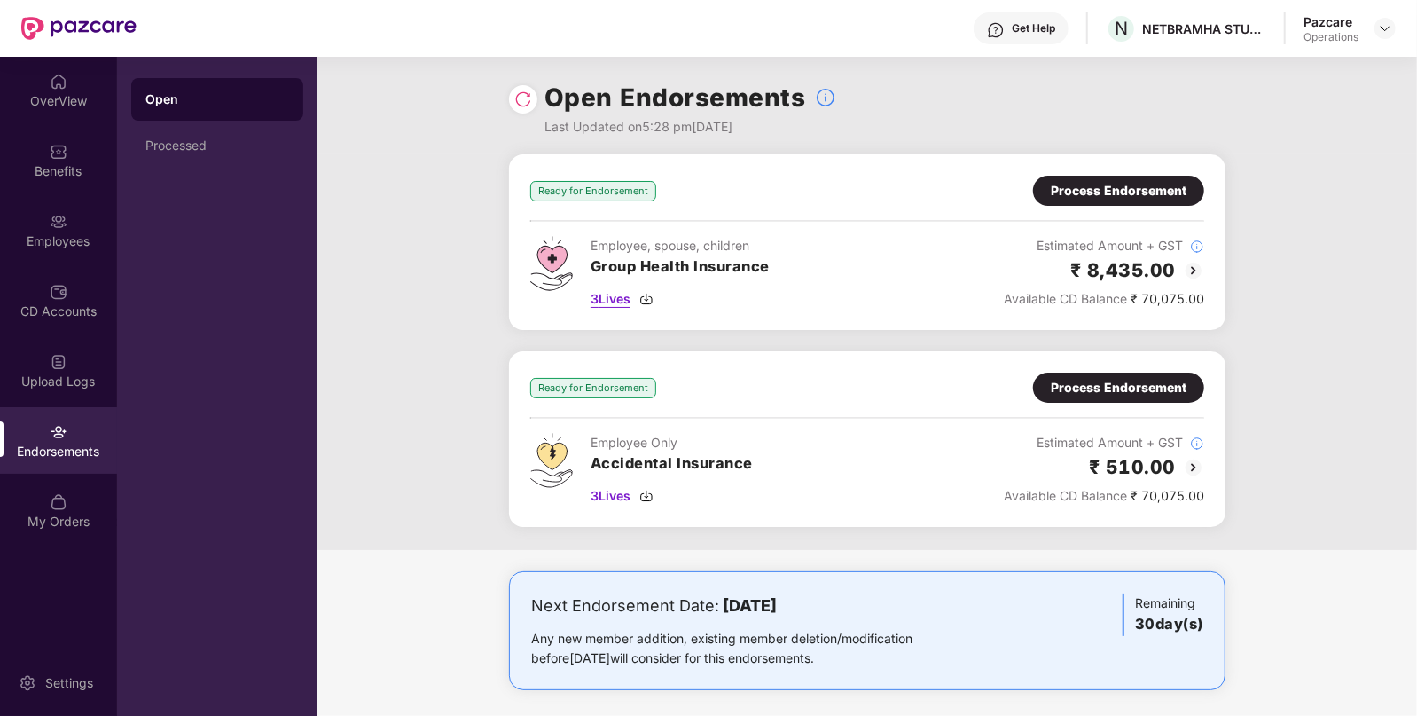
click at [608, 299] on span "3 Lives" at bounding box center [611, 299] width 40 height 20
